Goal: Browse casually

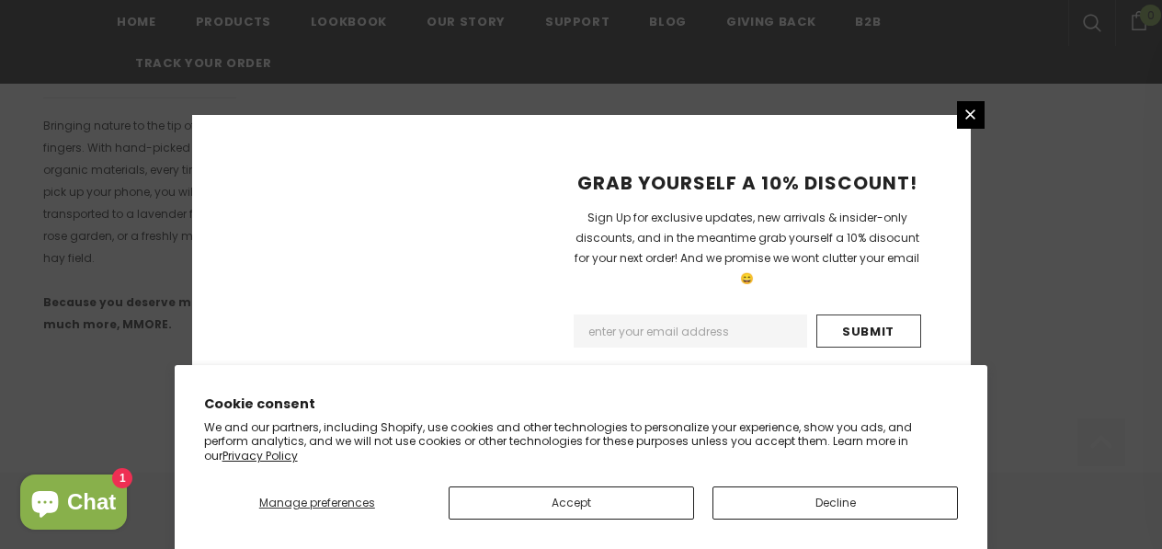
scroll to position [1336, 0]
